Goal: Transaction & Acquisition: Subscribe to service/newsletter

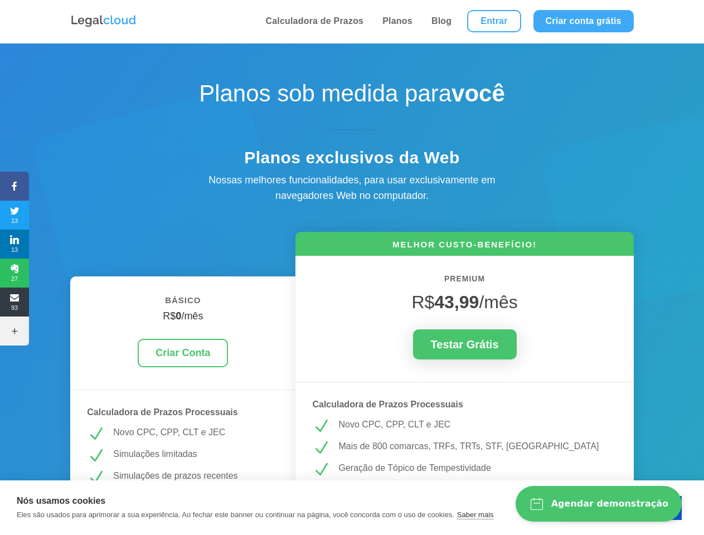
click at [14, 186] on icon at bounding box center [14, 186] width 29 height 9
click at [14, 215] on span "13" at bounding box center [14, 215] width 29 height 18
click at [14, 244] on span "13" at bounding box center [14, 244] width 29 height 18
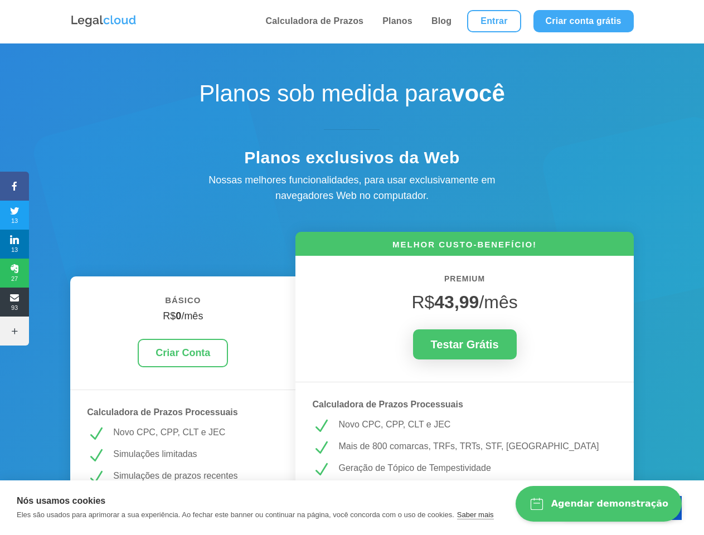
click at [14, 273] on span "27" at bounding box center [14, 273] width 29 height 18
click at [14, 302] on span "93" at bounding box center [14, 302] width 29 height 18
click at [14, 331] on icon at bounding box center [14, 331] width 29 height 9
